Goal: Transaction & Acquisition: Purchase product/service

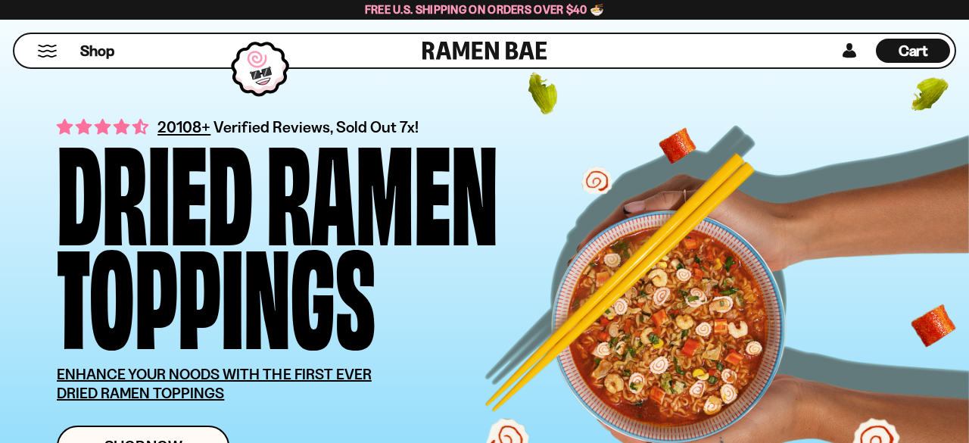
scroll to position [14, 0]
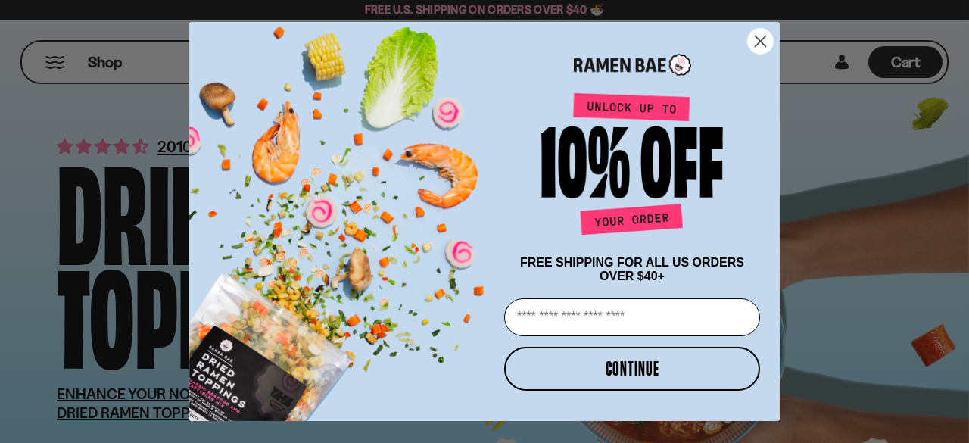
click at [761, 35] on circle "Close dialog" at bounding box center [760, 41] width 25 height 25
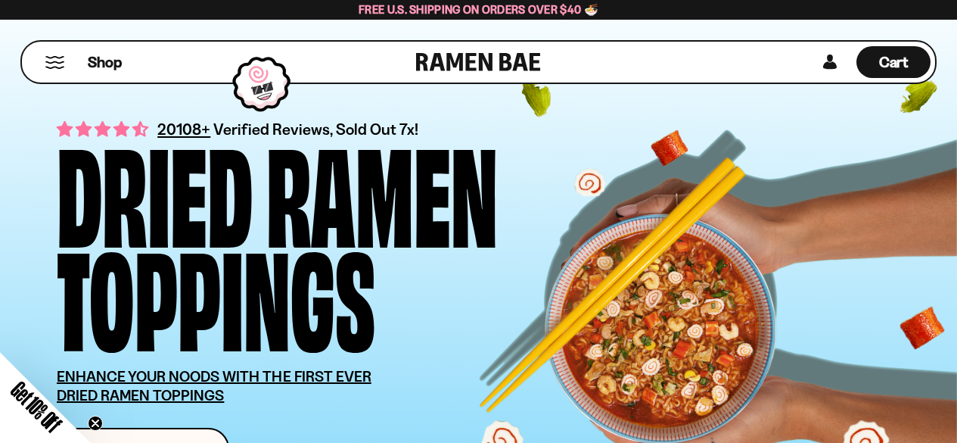
scroll to position [90, 0]
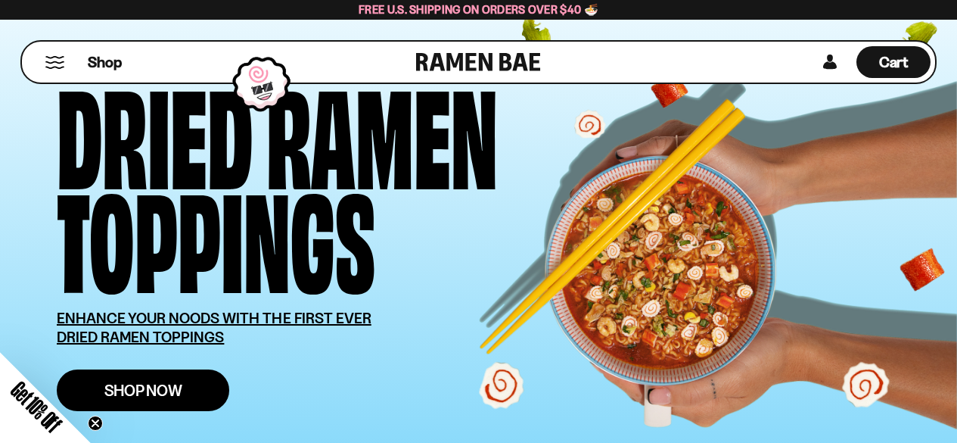
click at [170, 389] on span "Shop Now" at bounding box center [143, 390] width 78 height 16
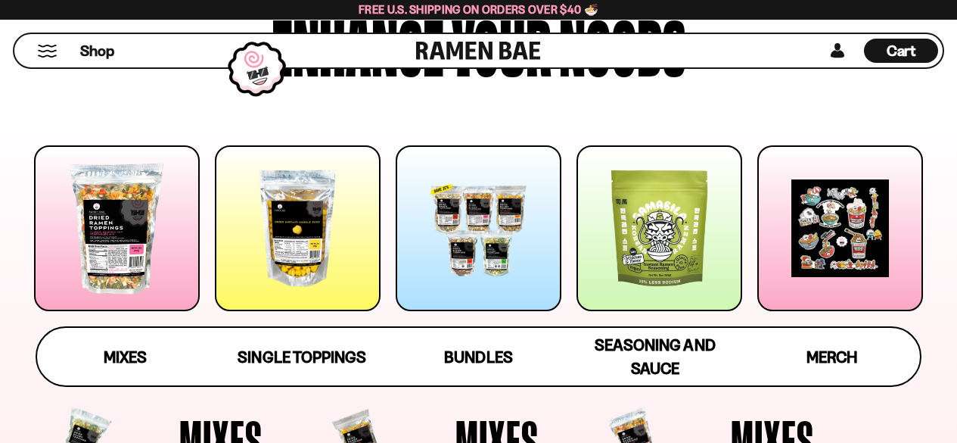
scroll to position [165, 0]
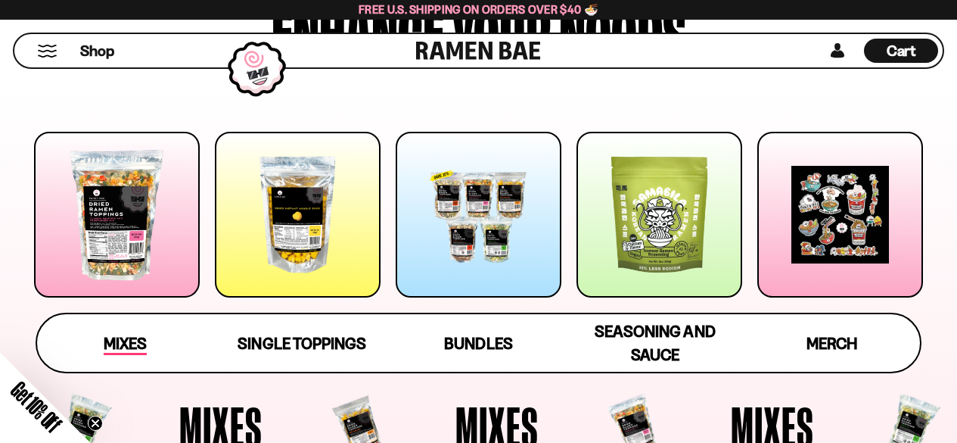
click at [120, 339] on span "Mixes" at bounding box center [125, 344] width 43 height 21
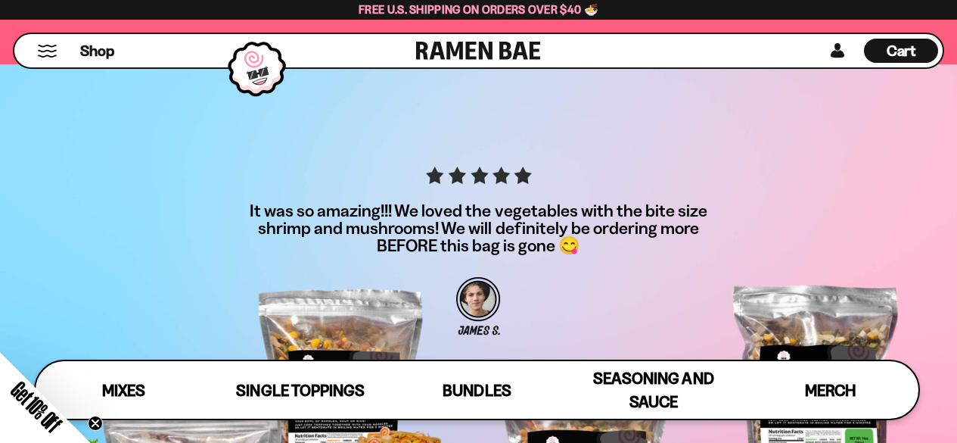
scroll to position [4265, 0]
